Goal: Task Accomplishment & Management: Use online tool/utility

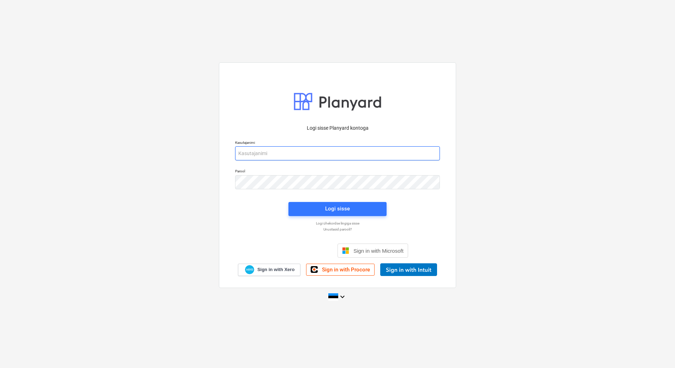
click at [311, 157] on input "email" at bounding box center [337, 153] width 205 height 14
type input "[EMAIL_ADDRESS][DOMAIN_NAME]"
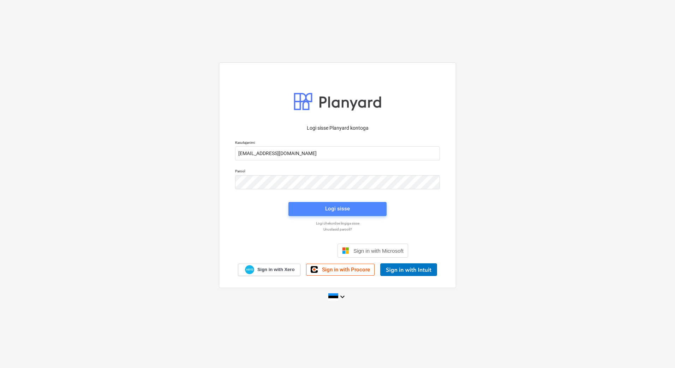
click at [310, 209] on span "Logi sisse" at bounding box center [337, 208] width 81 height 9
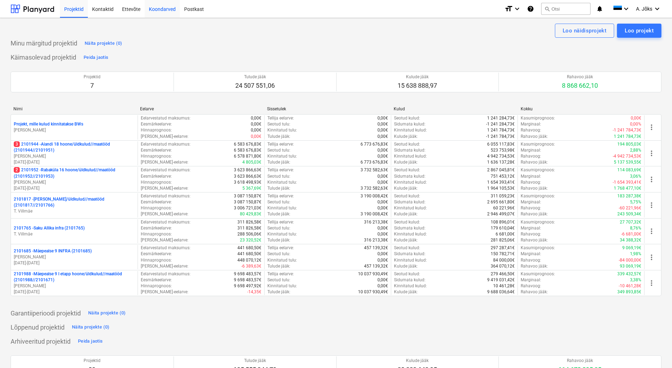
click at [169, 11] on div "Koondarved" at bounding box center [162, 9] width 35 height 18
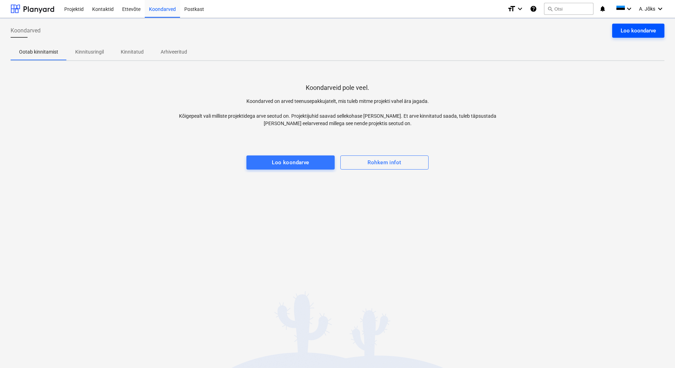
click at [643, 30] on div "Loo koondarve" at bounding box center [637, 30] width 35 height 9
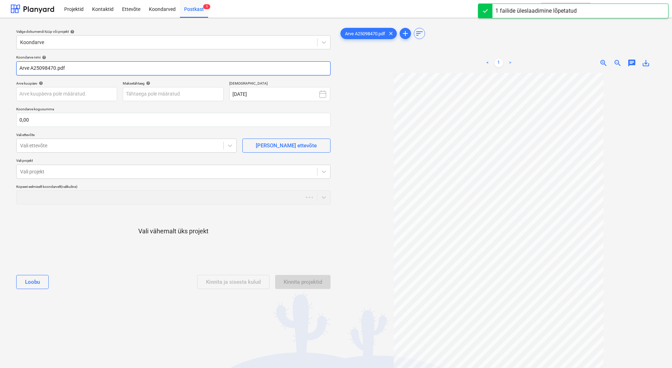
click at [22, 70] on input "Arve A25098470.pdf" at bounding box center [173, 68] width 314 height 14
paste input "Optimera [GEOGRAPHIC_DATA] AS"
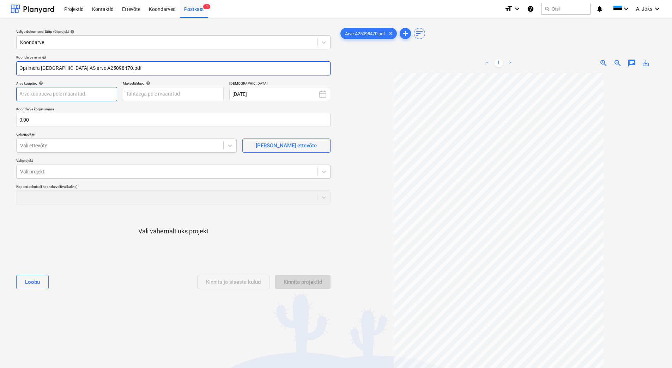
type input "Optimera [GEOGRAPHIC_DATA] AS arve A25098470.pdf"
click at [96, 96] on body "Projektid Kontaktid Ettevõte Koondarved Postkast 1 format_size keyboard_arrow_d…" at bounding box center [336, 184] width 672 height 368
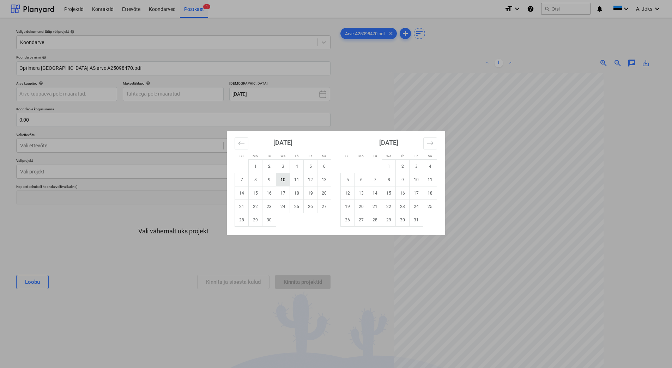
click at [281, 181] on td "10" at bounding box center [283, 179] width 14 height 13
type input "[DATE]"
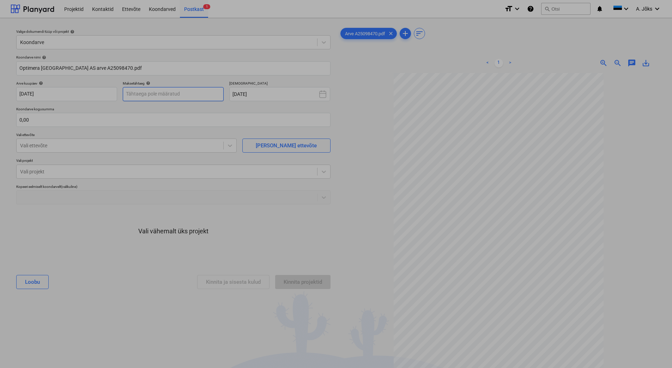
click at [163, 97] on body "Projektid Kontaktid Ettevõte Koondarved Postkast 1 format_size keyboard_arrow_d…" at bounding box center [336, 184] width 672 height 368
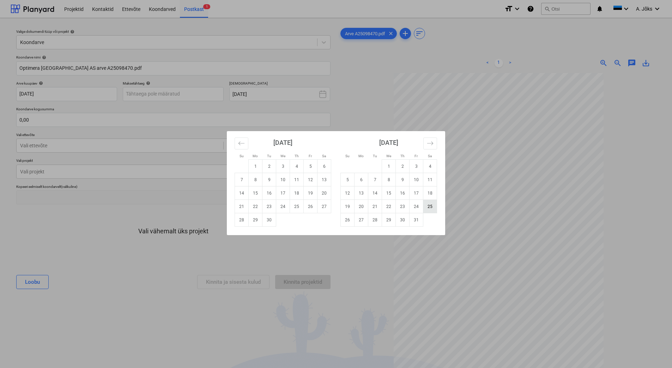
click at [431, 208] on td "25" at bounding box center [431, 206] width 14 height 13
type input "[DATE]"
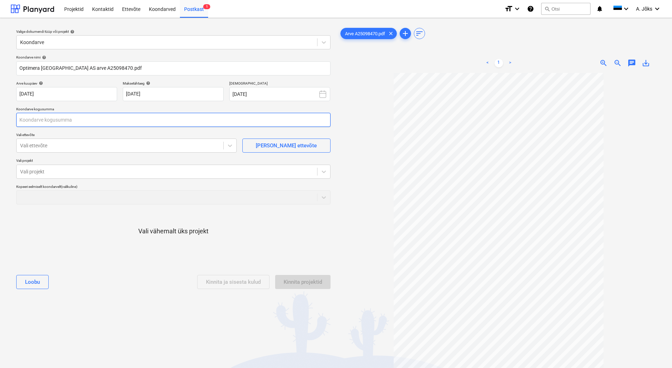
click at [89, 118] on input "text" at bounding box center [173, 120] width 314 height 14
type input "0,00"
click at [65, 125] on input "text" at bounding box center [173, 120] width 314 height 14
type input "237,00"
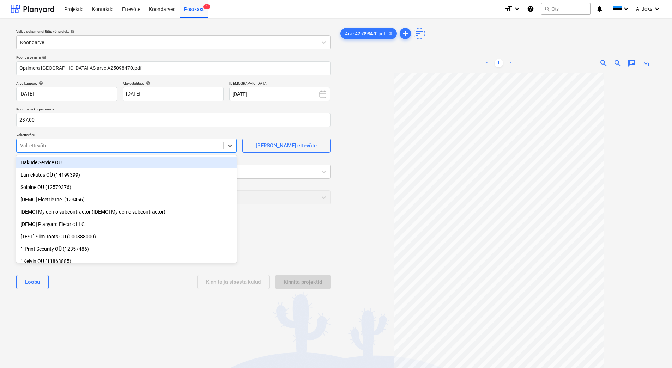
click at [92, 147] on div at bounding box center [120, 145] width 200 height 7
type input "opt"
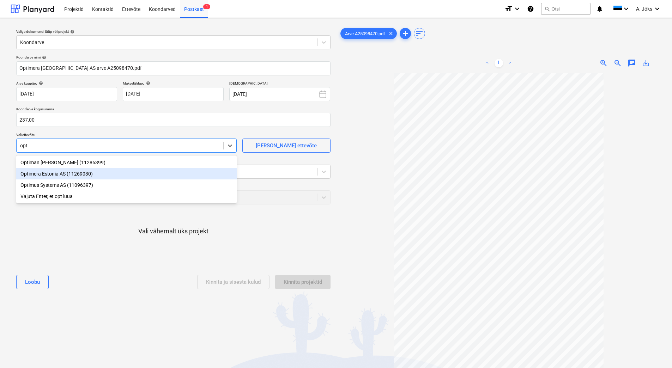
click at [80, 171] on div "Optimera Estonia AS (11269030)" at bounding box center [126, 173] width 221 height 11
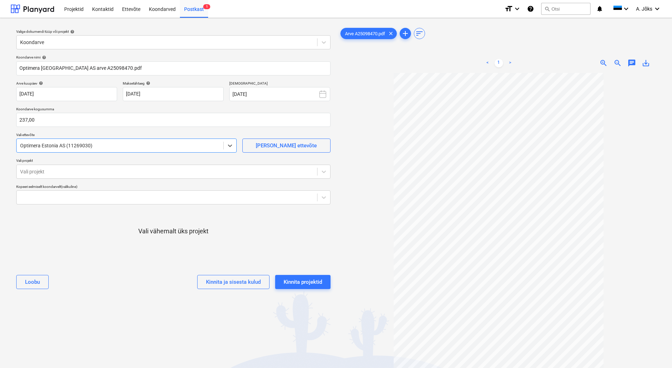
click at [80, 171] on div at bounding box center [167, 171] width 294 height 7
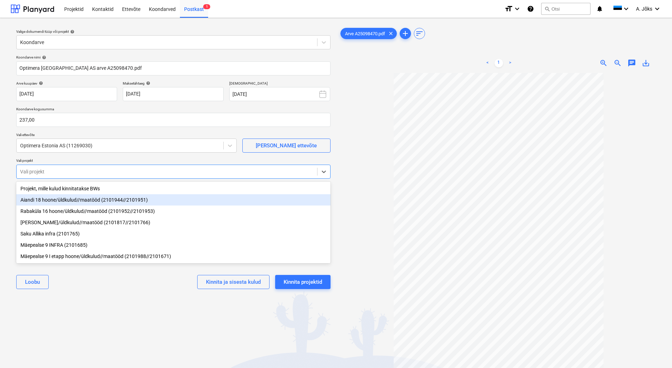
click at [78, 202] on div "Aiandi 18 hoone/üldkulud//maatööd (2101944//2101951)" at bounding box center [173, 199] width 314 height 11
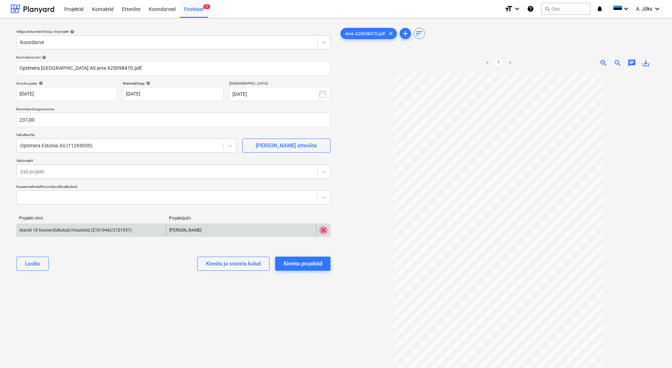
click at [324, 230] on span "clear" at bounding box center [323, 230] width 8 height 8
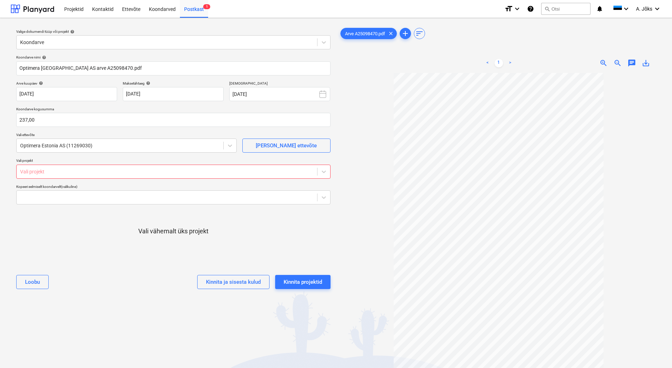
click at [70, 175] on div at bounding box center [167, 171] width 294 height 7
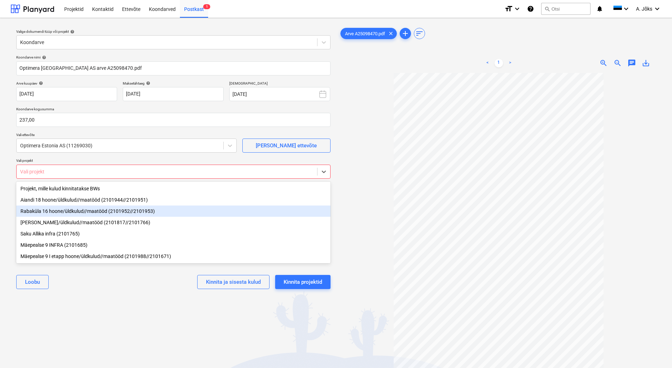
drag, startPoint x: 72, startPoint y: 210, endPoint x: 82, endPoint y: 222, distance: 15.4
click at [72, 210] on div "Rabaküla 16 hoone/üldkulud//maatööd (2101952//2101953)" at bounding box center [173, 211] width 314 height 11
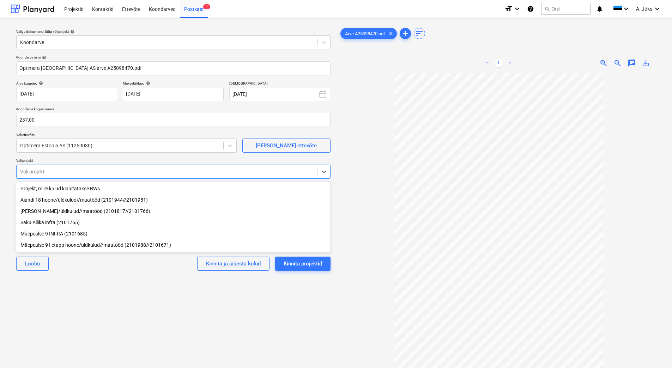
click at [120, 319] on div "Valige dokumendi tüüp või projekt help Koondarve Koondarve nimi help Optimera E…" at bounding box center [174, 224] width 326 height 401
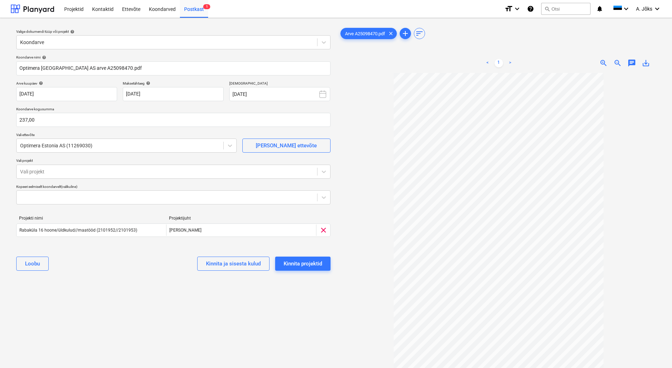
click at [148, 311] on div "Valige dokumendi tüüp või projekt help Koondarve Koondarve nimi help Optimera E…" at bounding box center [174, 224] width 326 height 401
click at [317, 272] on div "[PERSON_NAME] ja sisesta kulud Kinnita projektid" at bounding box center [173, 263] width 314 height 25
click at [317, 264] on div "Kinnita projektid" at bounding box center [303, 263] width 38 height 9
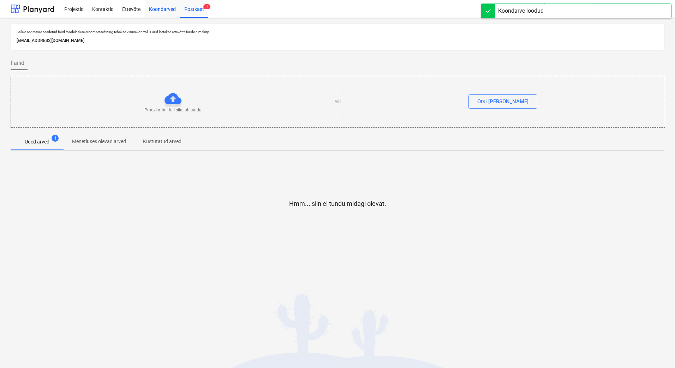
click at [160, 11] on div "Koondarved" at bounding box center [162, 9] width 35 height 18
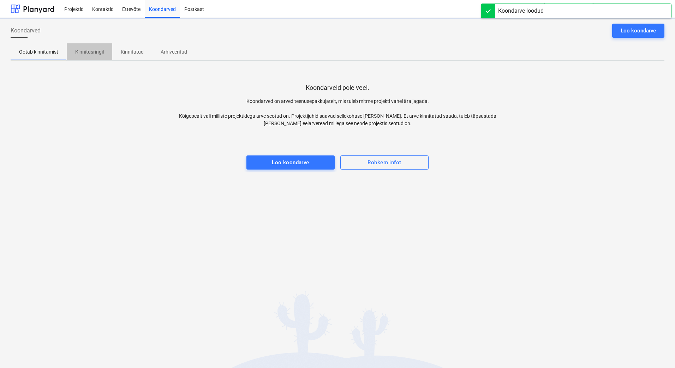
click at [92, 55] on p "Kinnitusringil" at bounding box center [89, 51] width 29 height 7
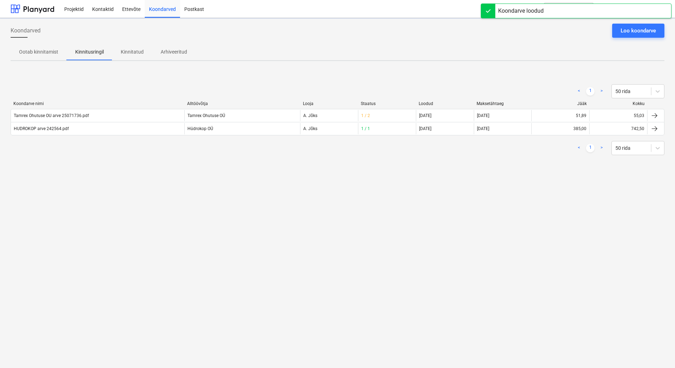
click at [81, 180] on div "Koondarved Loo koondarve Ootab kinnitamist Kinnitusringil Kinnitatud Arhiveerit…" at bounding box center [337, 193] width 675 height 350
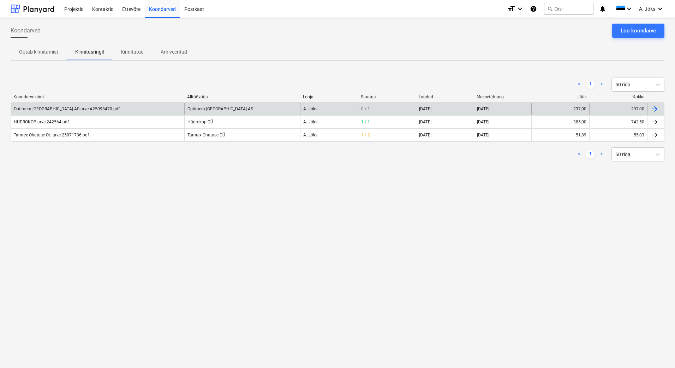
click at [70, 110] on div "Optimera [GEOGRAPHIC_DATA] AS arve A25098470.pdf" at bounding box center [67, 109] width 106 height 5
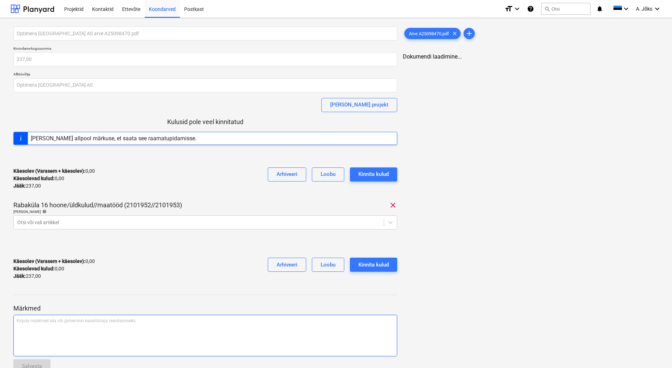
click at [70, 335] on div "Kirjuta märkmed siia või @mention kaastöötaja teavitamiseks ﻿" at bounding box center [205, 336] width 384 height 42
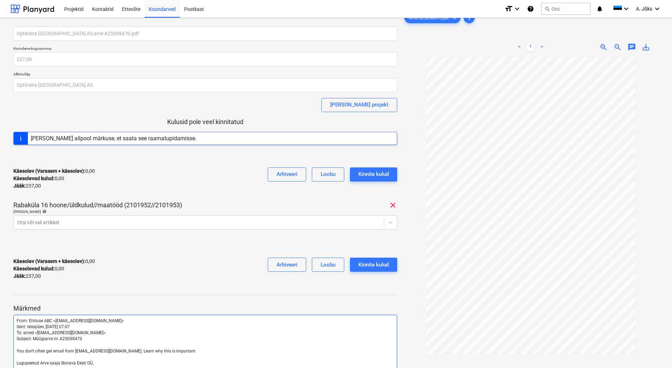
scroll to position [81, 0]
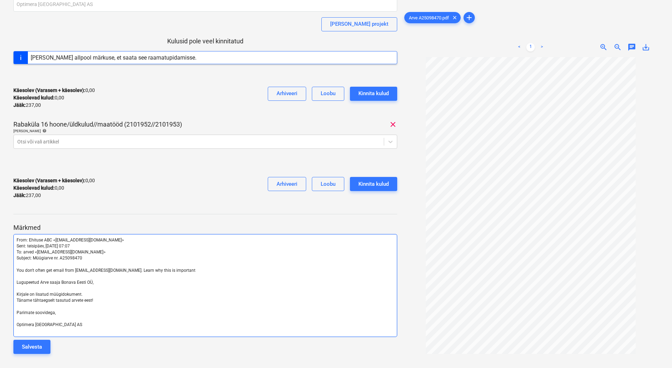
drag, startPoint x: 207, startPoint y: 271, endPoint x: 23, endPoint y: 270, distance: 184.6
click at [23, 270] on p "You don't often get email from [EMAIL_ADDRESS][DOMAIN_NAME]. Learn why this is …" at bounding box center [206, 271] width 378 height 6
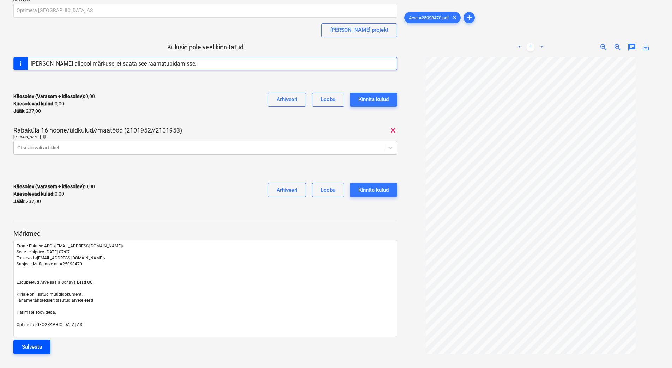
click at [41, 347] on div "Salvesta" at bounding box center [32, 347] width 20 height 9
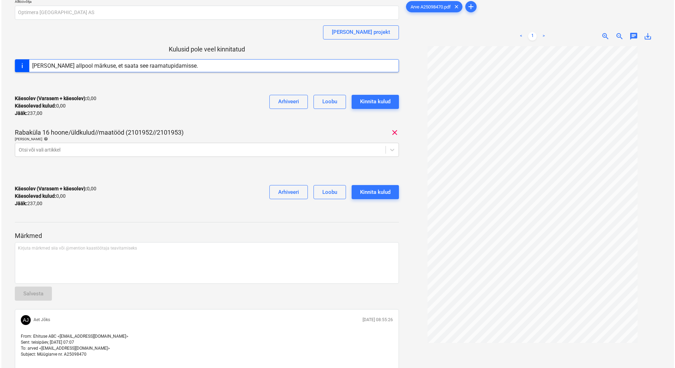
scroll to position [0, 0]
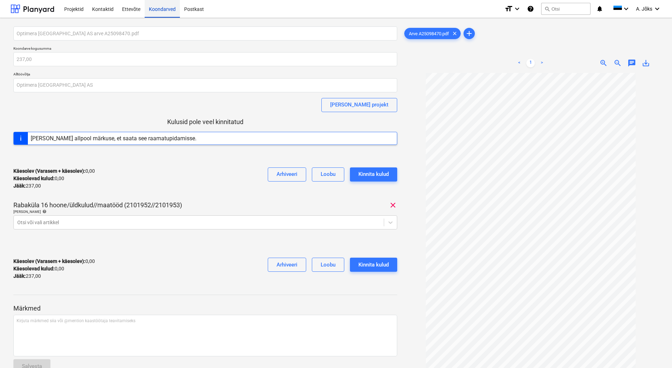
click at [160, 13] on div "Koondarved" at bounding box center [162, 9] width 35 height 18
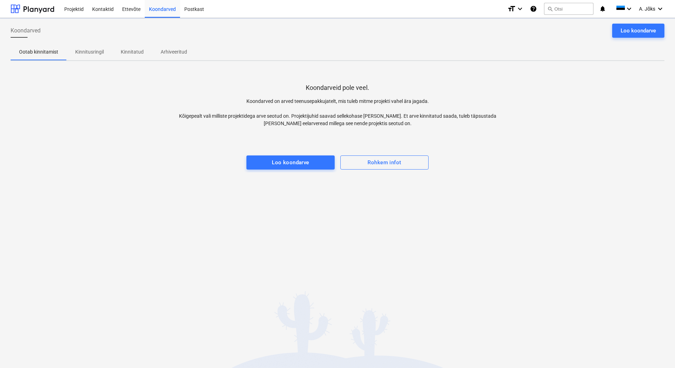
click at [90, 53] on p "Kinnitusringil" at bounding box center [89, 51] width 29 height 7
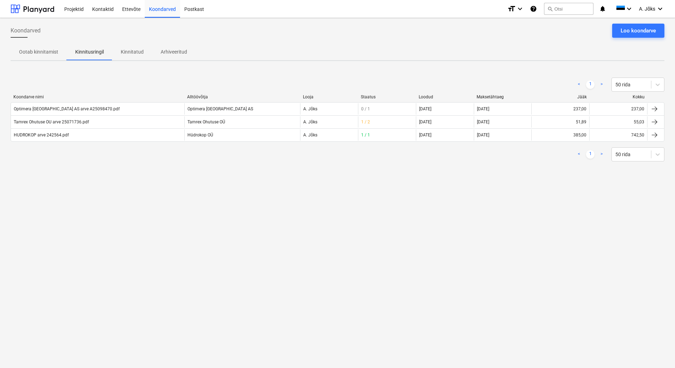
drag, startPoint x: 143, startPoint y: 249, endPoint x: 284, endPoint y: 203, distance: 149.0
click at [143, 249] on div "Koondarved Loo koondarve Ootab kinnitamist Kinnitusringil Kinnitatud Arhiveerit…" at bounding box center [337, 193] width 675 height 350
click at [363, 206] on div "Koondarved Loo koondarve Ootab kinnitamist Kinnitusringil Kinnitatud Arhiveerit…" at bounding box center [337, 193] width 675 height 350
click at [137, 53] on p "Kinnitatud" at bounding box center [132, 51] width 23 height 7
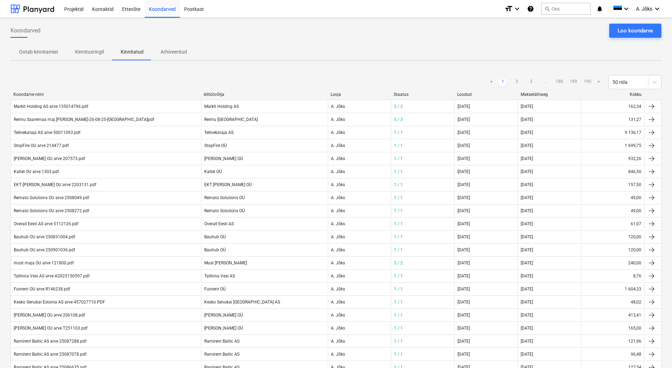
click at [91, 50] on p "Kinnitusringil" at bounding box center [89, 51] width 29 height 7
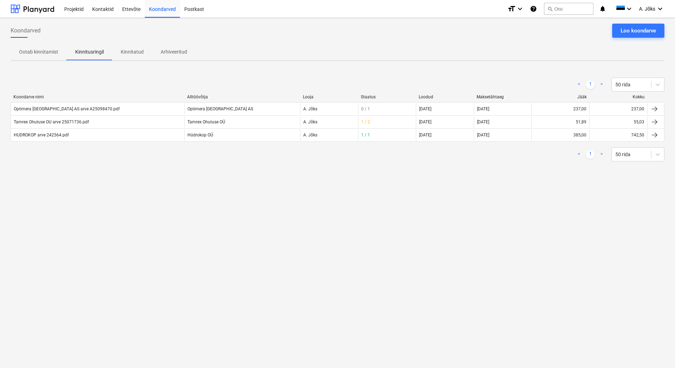
click at [324, 259] on div "Koondarved Loo koondarve Ootab kinnitamist Kinnitusringil Kinnitatud Arhiveerit…" at bounding box center [337, 193] width 675 height 350
click at [140, 50] on p "Kinnitatud" at bounding box center [132, 51] width 23 height 7
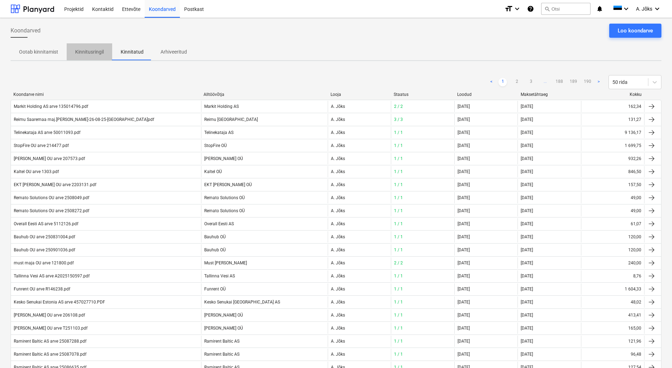
click at [95, 49] on p "Kinnitusringil" at bounding box center [89, 51] width 29 height 7
